Goal: Check status: Check status

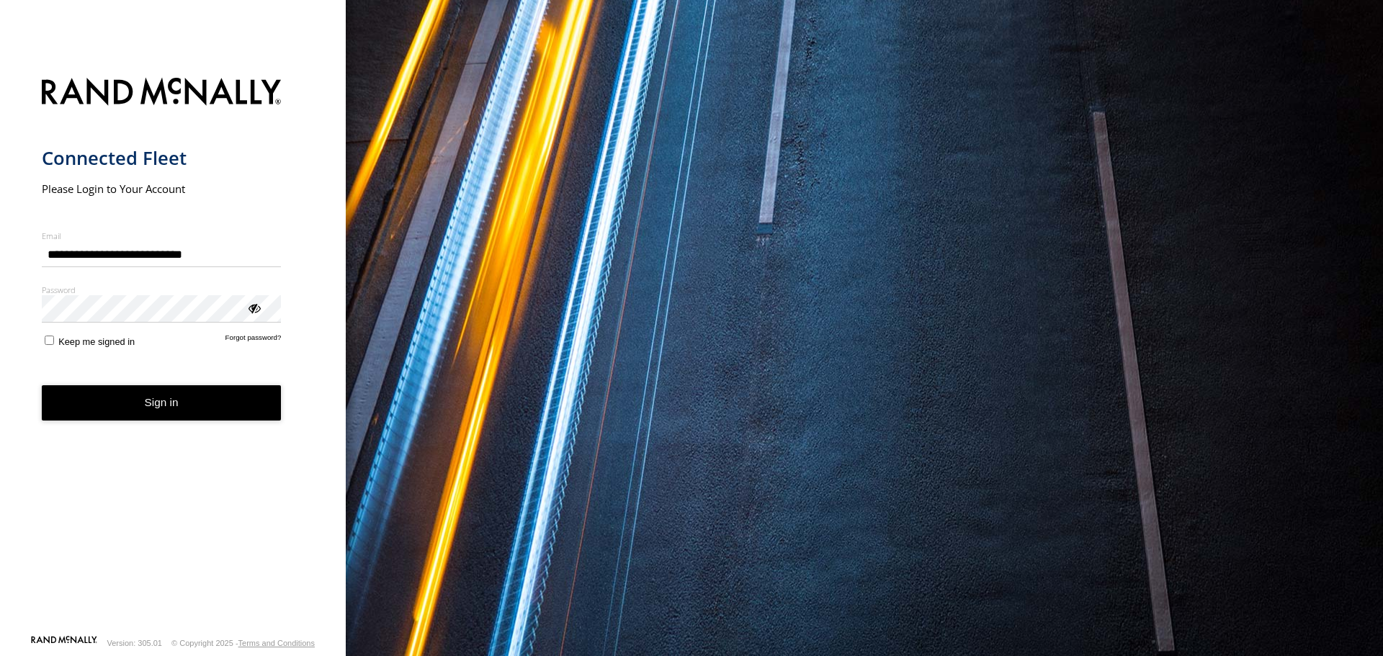
click at [155, 407] on button "Sign in" at bounding box center [162, 402] width 240 height 35
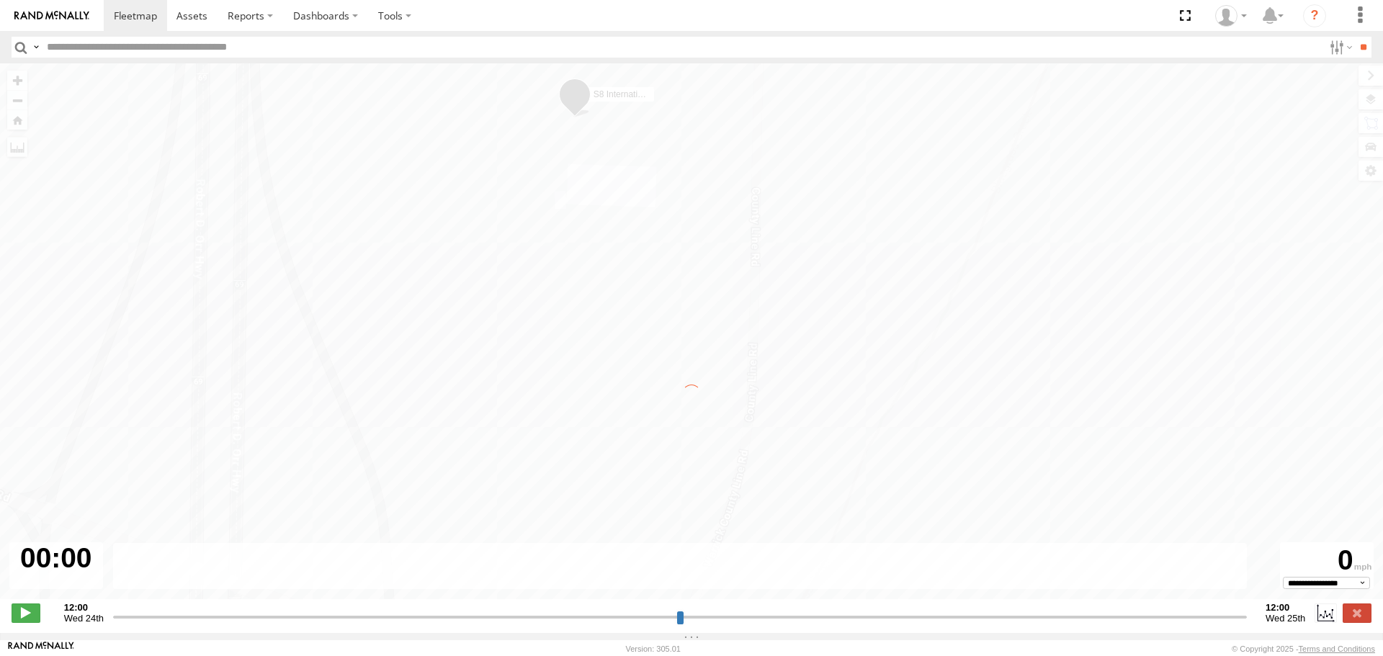
type input "**********"
